Goal: Task Accomplishment & Management: Use online tool/utility

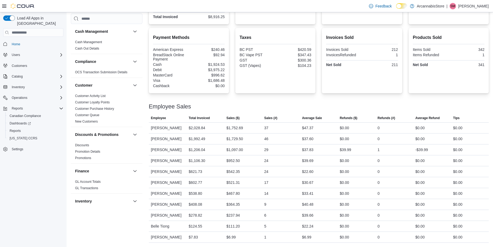
scroll to position [328, 0]
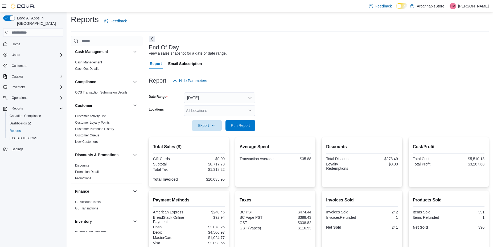
scroll to position [165, 0]
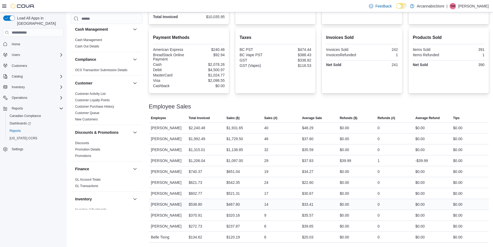
drag, startPoint x: 275, startPoint y: 123, endPoint x: 271, endPoint y: 207, distance: 84.5
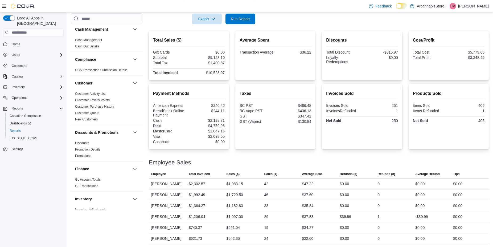
scroll to position [118, 0]
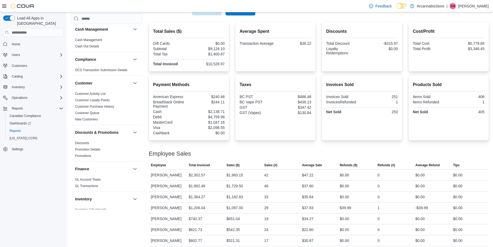
click at [247, 15] on span "Run Report" at bounding box center [240, 10] width 23 height 11
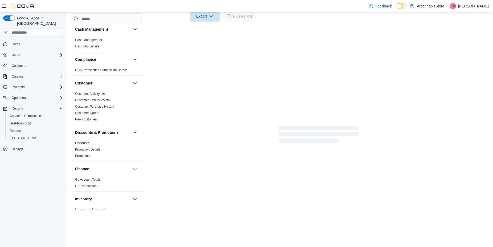
scroll to position [112, 0]
